Goal: Task Accomplishment & Management: Use online tool/utility

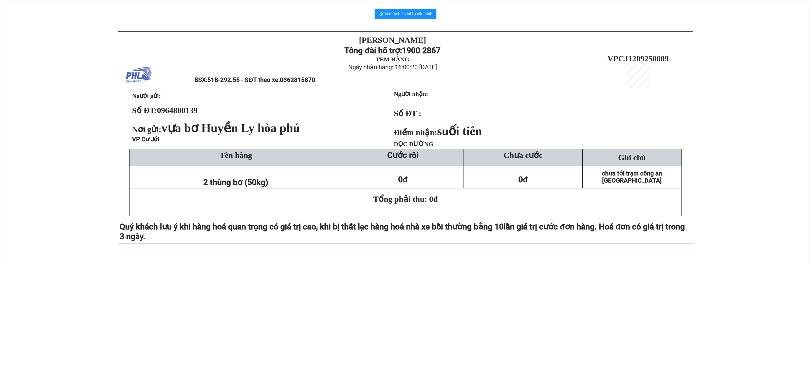
click at [49, 210] on div "[PERSON_NAME][DEMOGRAPHIC_DATA] Tổng đài hỗ trợ: 1900 2867 TEM HÀNG Ngày nhận h…" at bounding box center [406, 143] width 794 height 224
drag, startPoint x: 157, startPoint y: 117, endPoint x: 198, endPoint y: 113, distance: 41.3
click at [198, 113] on strong "Số ĐT: 0964800139" at bounding box center [165, 110] width 66 height 9
copy strong "0964800139"
click at [58, 200] on div "[PERSON_NAME][DEMOGRAPHIC_DATA] Tổng đài hỗ trợ: 1900 2867 TEM HÀNG Ngày nhận h…" at bounding box center [406, 143] width 794 height 224
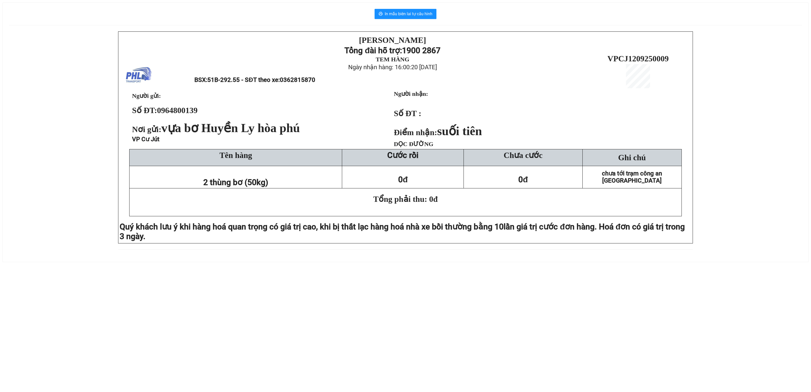
drag, startPoint x: 60, startPoint y: 159, endPoint x: 65, endPoint y: 143, distance: 17.0
click at [60, 157] on div "PHƯƠNG HỒNG LINH Tổng đài hỗ trợ: 1900 2867 TEM HÀNG Ngày nhận hàng: 16:00:20 -…" at bounding box center [406, 143] width 794 height 224
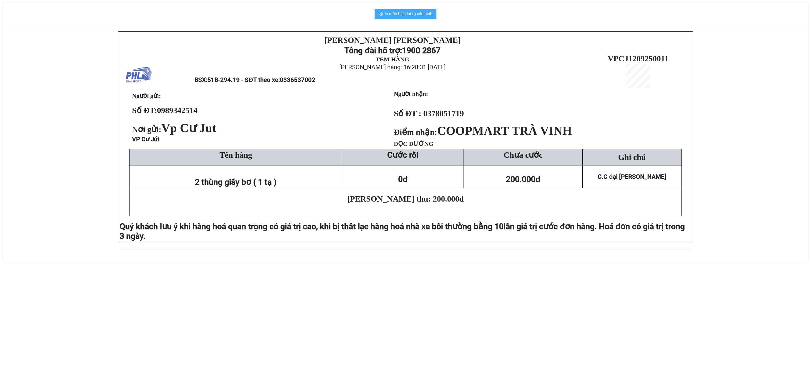
click at [393, 11] on span "In mẫu biên lai tự cấu hình" at bounding box center [409, 14] width 48 height 6
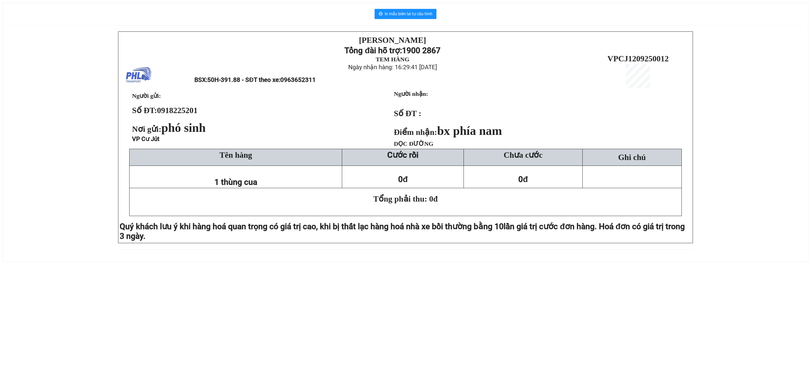
drag, startPoint x: 69, startPoint y: 171, endPoint x: 272, endPoint y: 11, distance: 259.2
click at [72, 168] on div "PHƯƠNG HỒNG LINH Tổng đài hỗ trợ: 1900 2867 TEM HÀNG Ngày nhận hàng: 16:29:41 -…" at bounding box center [406, 143] width 794 height 224
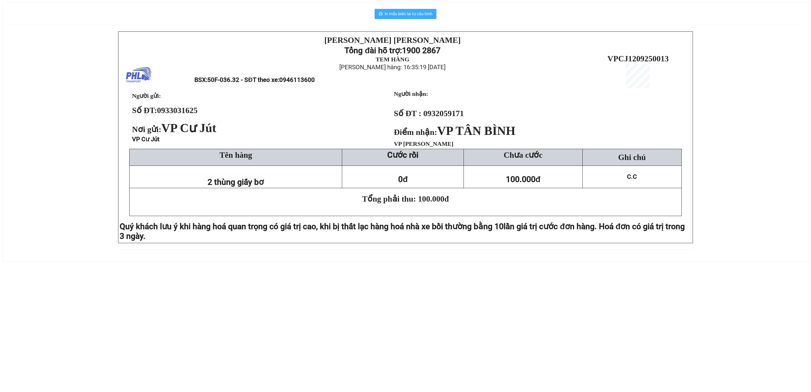
click at [426, 16] on span "In mẫu biên lai tự cấu hình" at bounding box center [409, 14] width 48 height 6
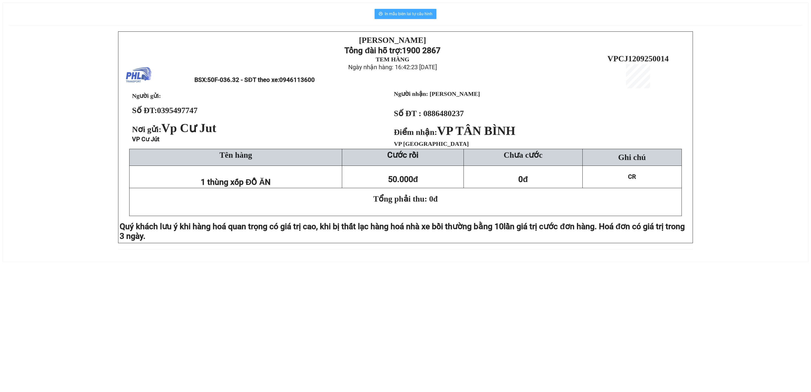
click at [415, 15] on span "In mẫu biên lai tự cấu hình" at bounding box center [409, 14] width 48 height 6
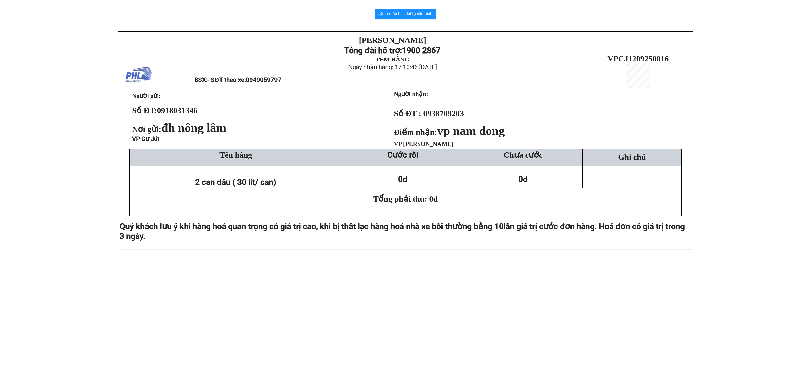
drag, startPoint x: 81, startPoint y: 159, endPoint x: 162, endPoint y: 99, distance: 100.1
click at [81, 159] on div "[PERSON_NAME][DEMOGRAPHIC_DATA] Tổng đài hỗ trợ: 1900 2867 TEM HÀNG Ngày nhận h…" at bounding box center [406, 143] width 794 height 224
